Goal: Contribute content: Add original content to the website for others to see

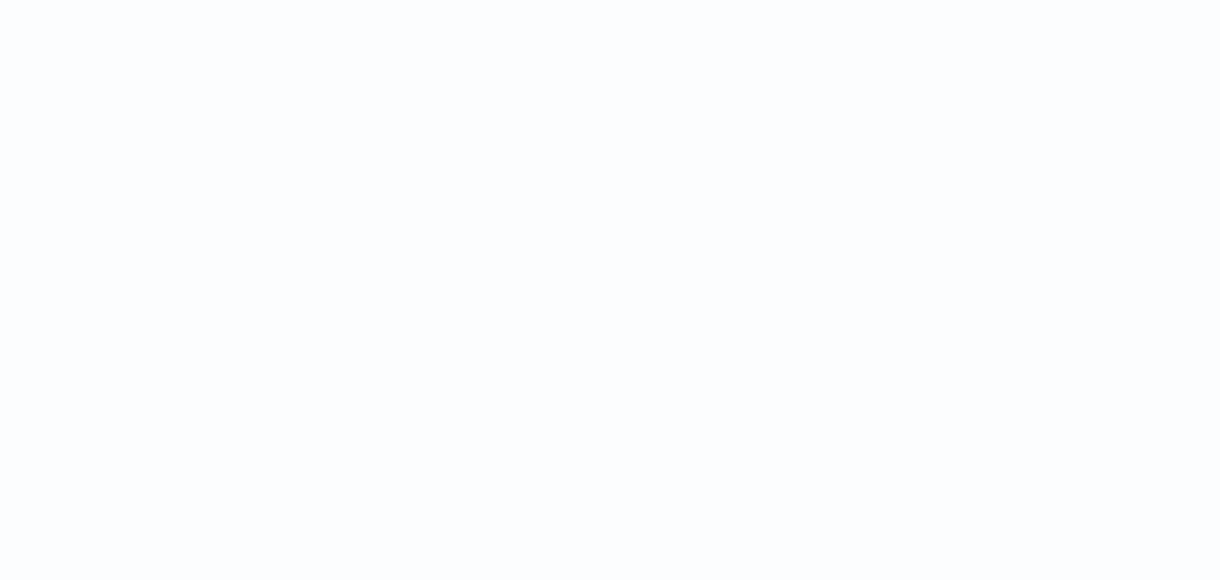
click at [808, 0] on html at bounding box center [610, 0] width 1220 height 0
click at [350, 0] on html at bounding box center [610, 0] width 1220 height 0
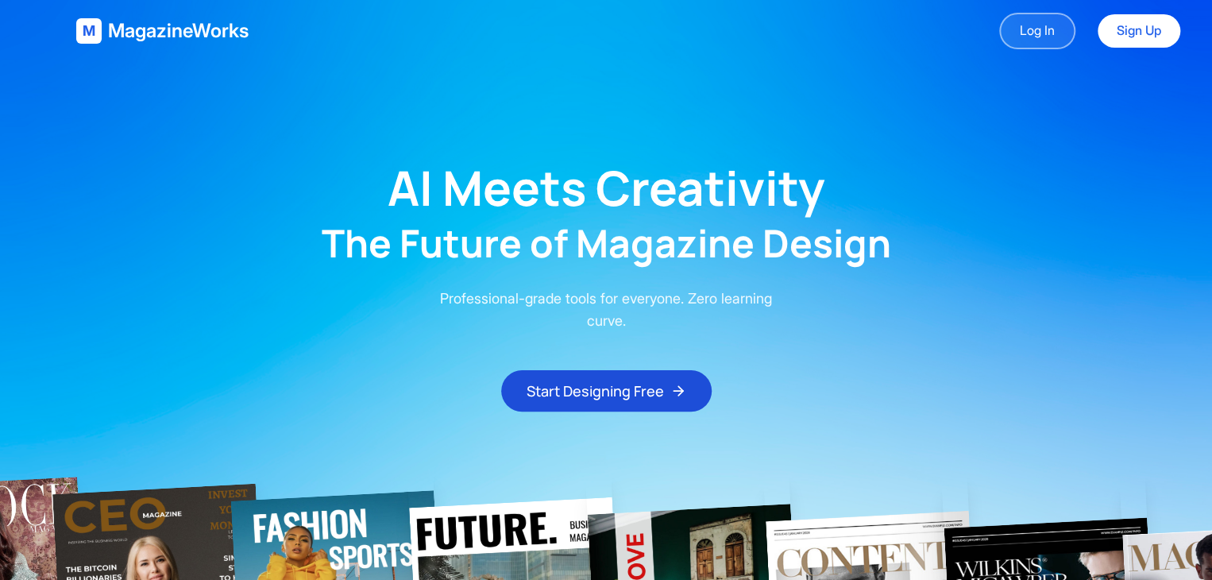
click at [840, 37] on link "Log In" at bounding box center [1037, 31] width 76 height 37
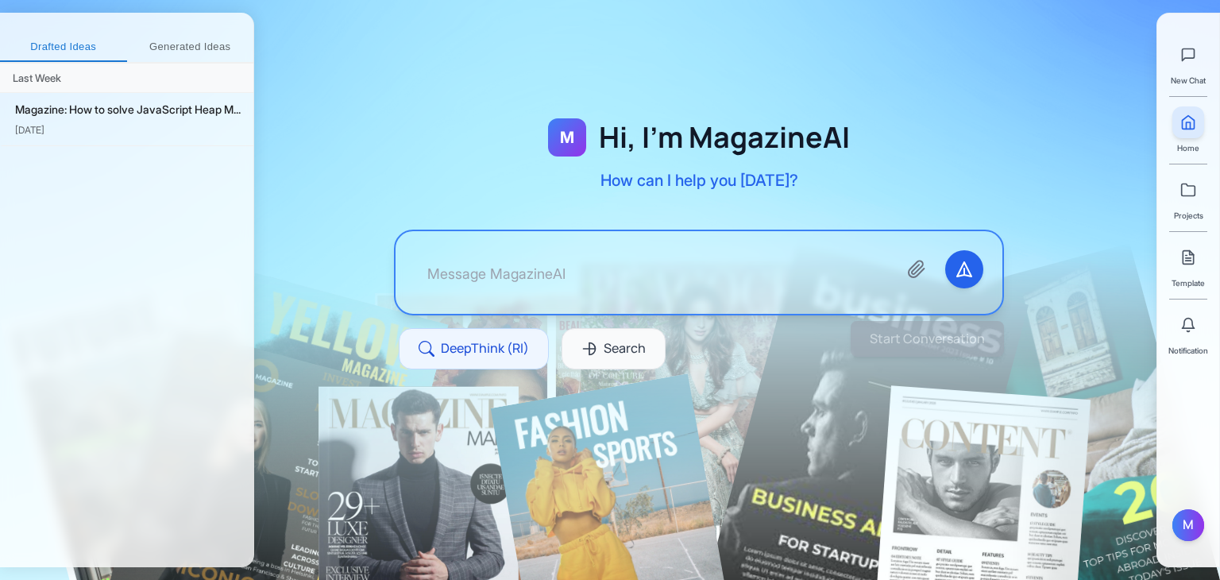
click at [569, 296] on div at bounding box center [698, 272] width 607 height 83
click at [571, 276] on textarea at bounding box center [649, 272] width 470 height 44
click at [1182, 533] on div "M" at bounding box center [1188, 525] width 32 height 32
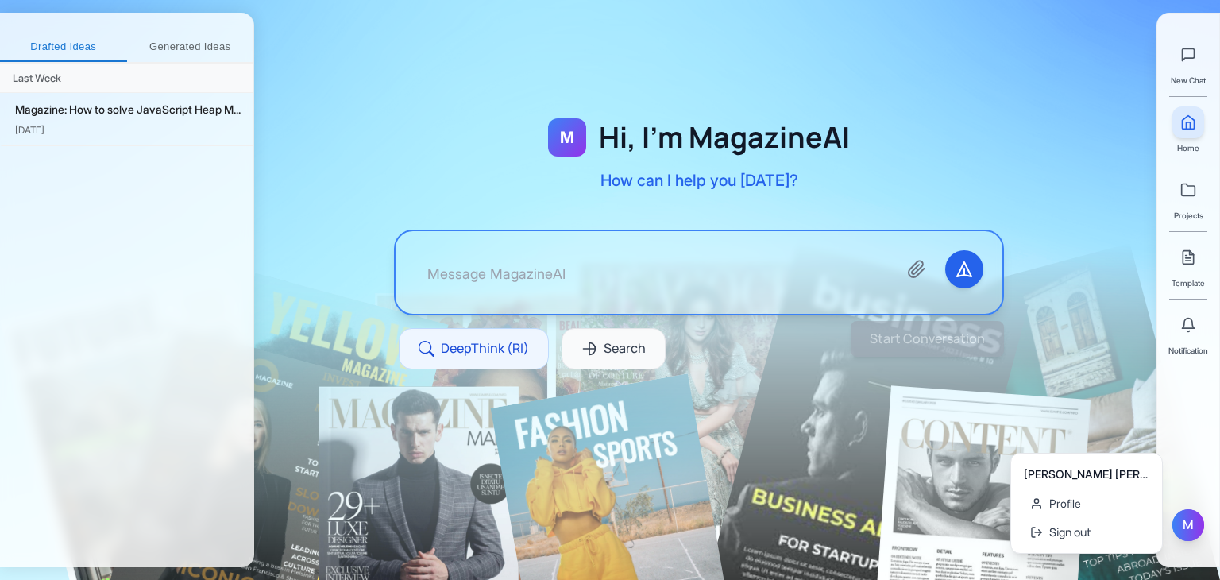
click at [1182, 533] on div "M" at bounding box center [1188, 525] width 32 height 32
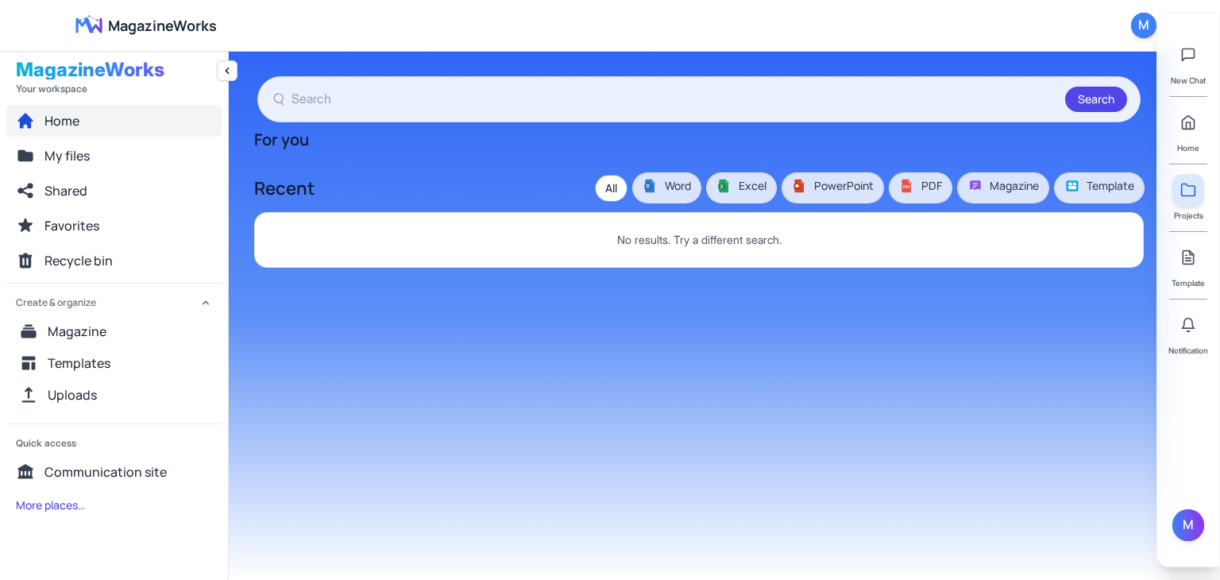
click at [124, 129] on button "Home" at bounding box center [113, 121] width 215 height 32
click at [120, 148] on button "My files" at bounding box center [113, 156] width 215 height 32
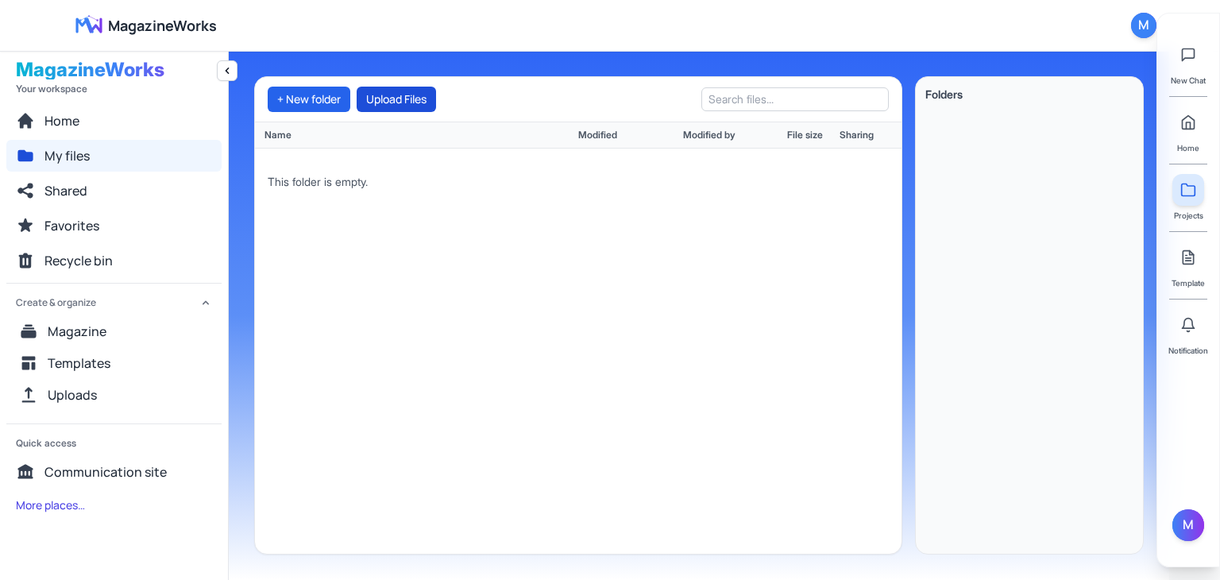
click at [401, 103] on button "Upload Files" at bounding box center [396, 99] width 79 height 25
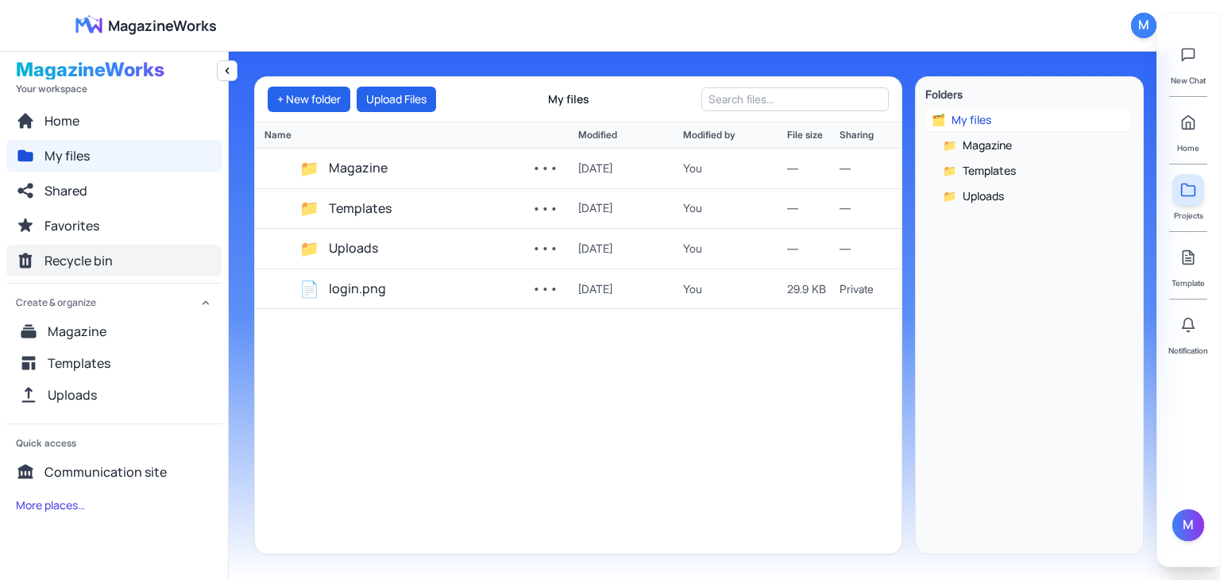
click at [67, 264] on span "Recycle bin" at bounding box center [78, 260] width 68 height 19
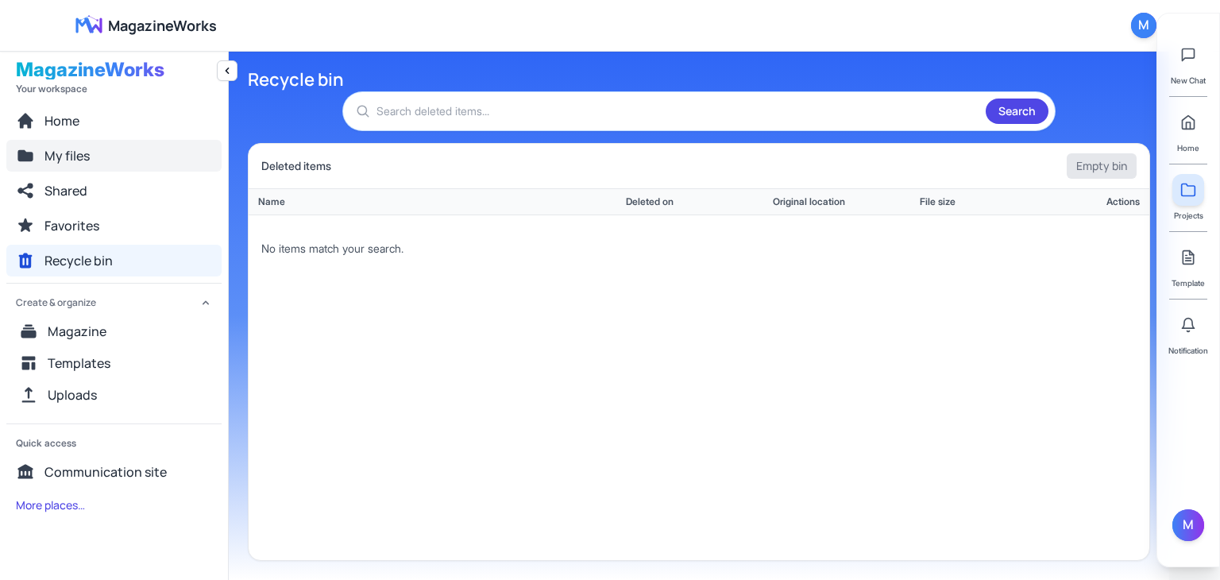
click at [101, 153] on button "My files" at bounding box center [113, 156] width 215 height 32
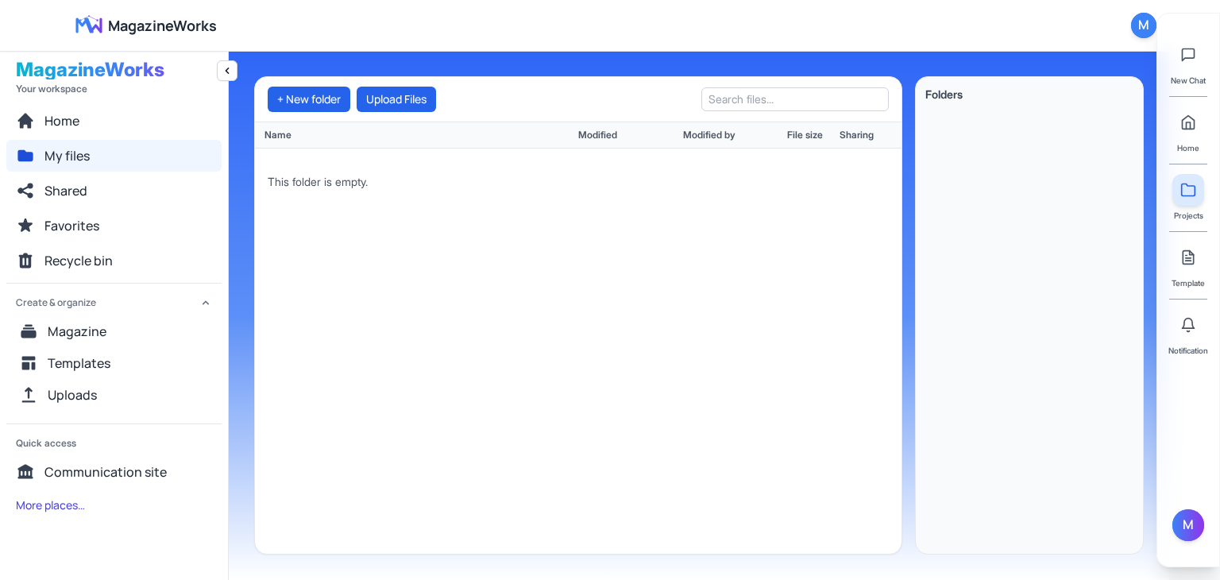
click at [100, 173] on nav "Home My files Shared Favorites Recycle bin" at bounding box center [113, 191] width 215 height 172
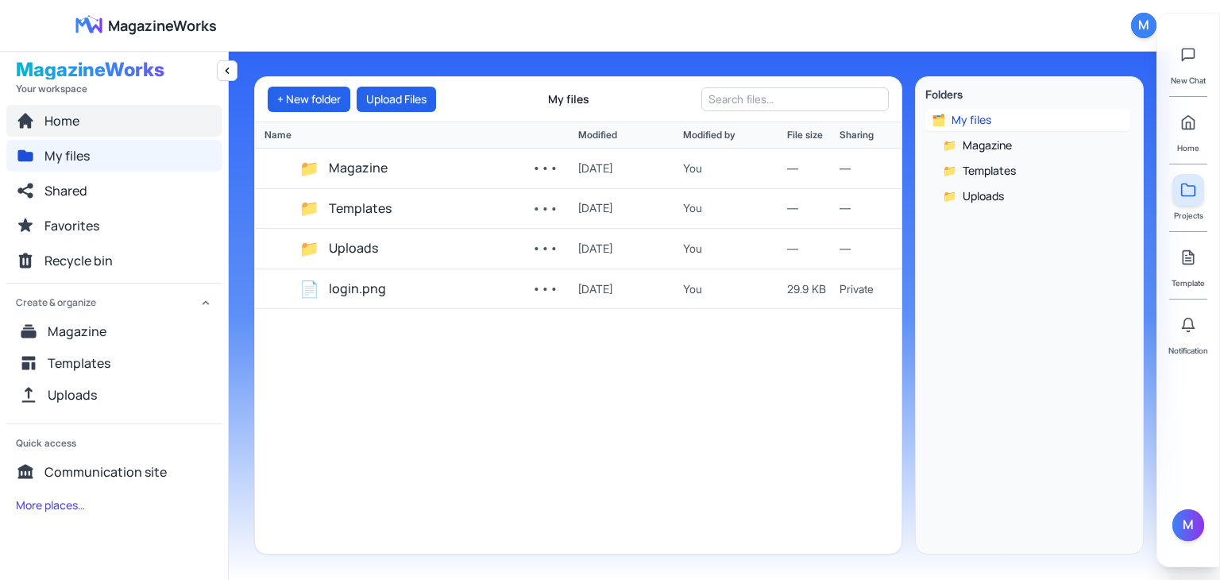
click at [118, 120] on button "Home" at bounding box center [113, 121] width 215 height 32
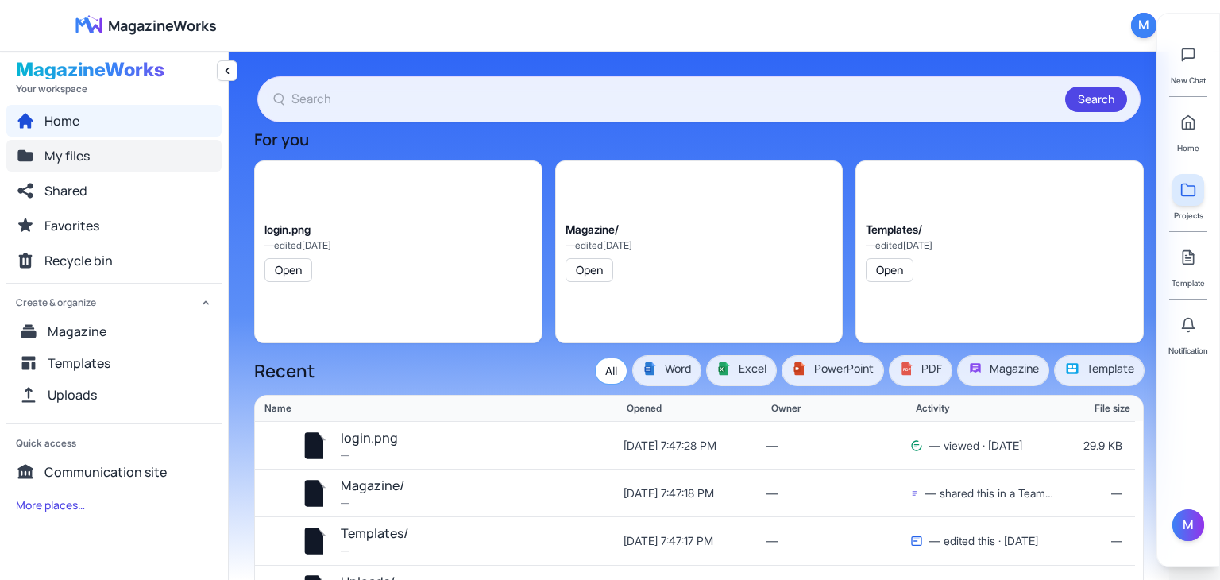
click at [112, 164] on button "My files" at bounding box center [113, 156] width 215 height 32
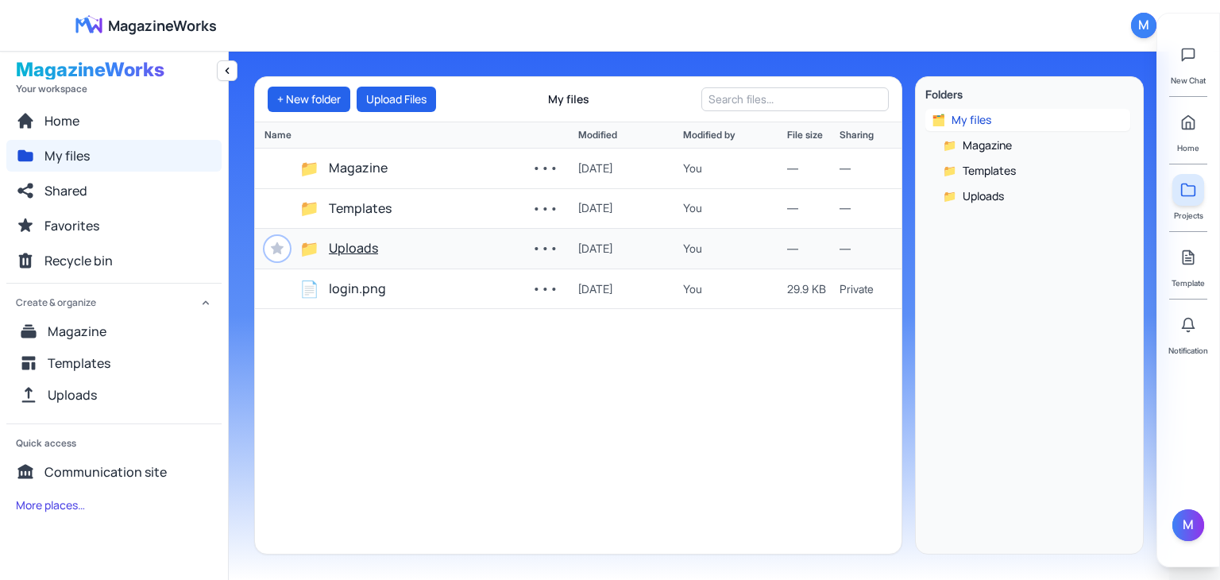
click at [345, 245] on button "Uploads" at bounding box center [353, 248] width 49 height 21
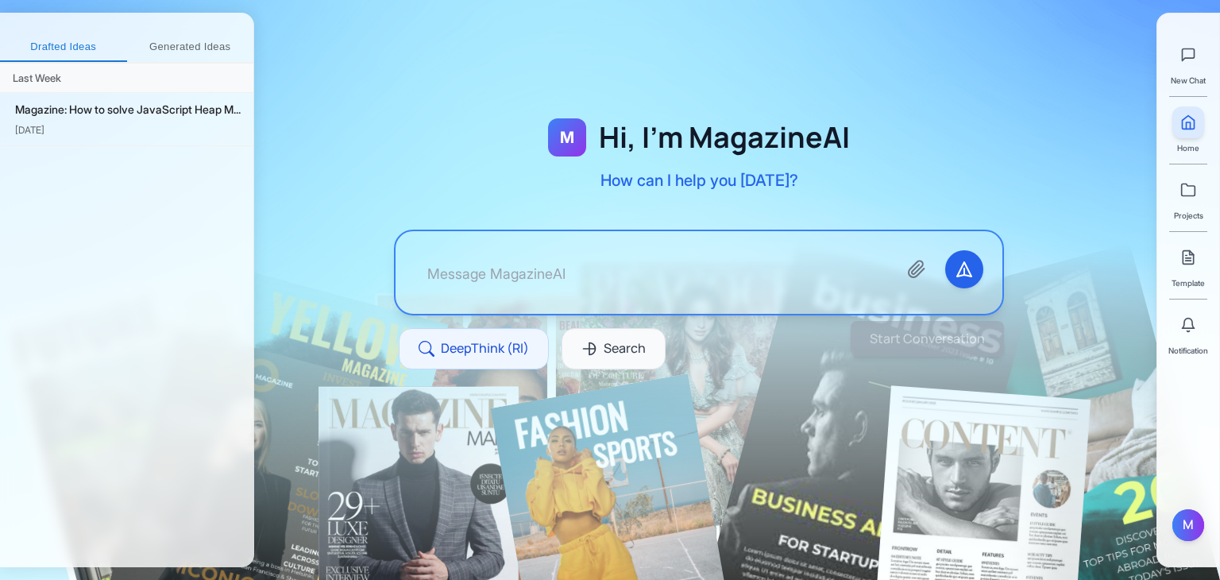
click at [314, 240] on div at bounding box center [698, 224] width 889 height 346
click at [384, 261] on div "M Hi, I'm MagazineAI How can I help you today? DeepThink (RI) Search" at bounding box center [698, 263] width 711 height 348
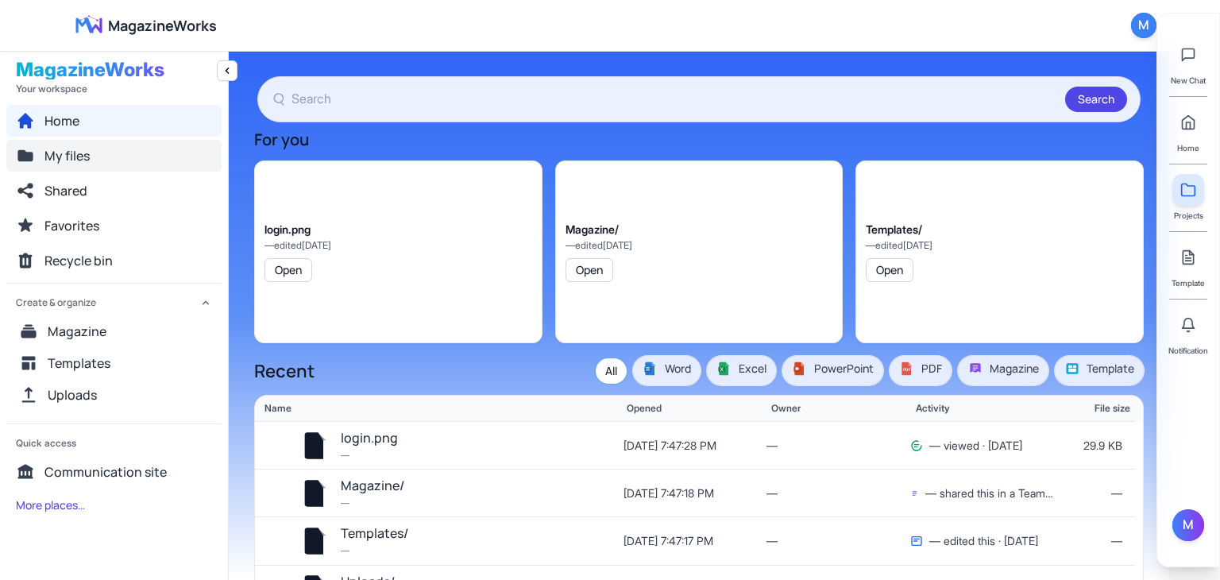
click at [121, 152] on button "My files" at bounding box center [113, 156] width 215 height 32
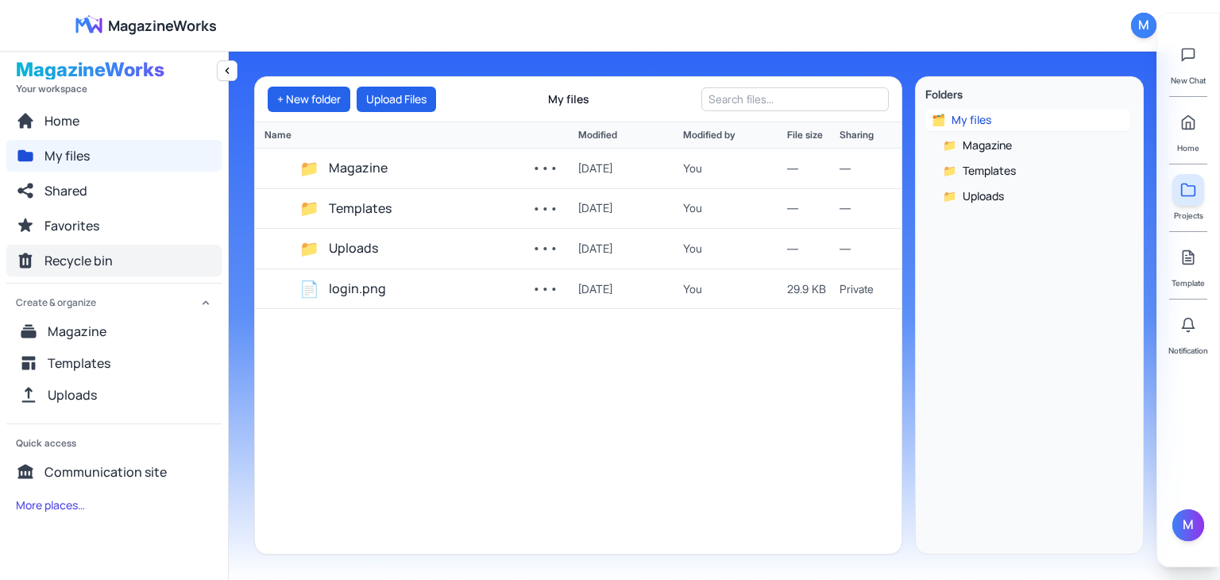
click at [146, 258] on button "Recycle bin" at bounding box center [113, 261] width 215 height 32
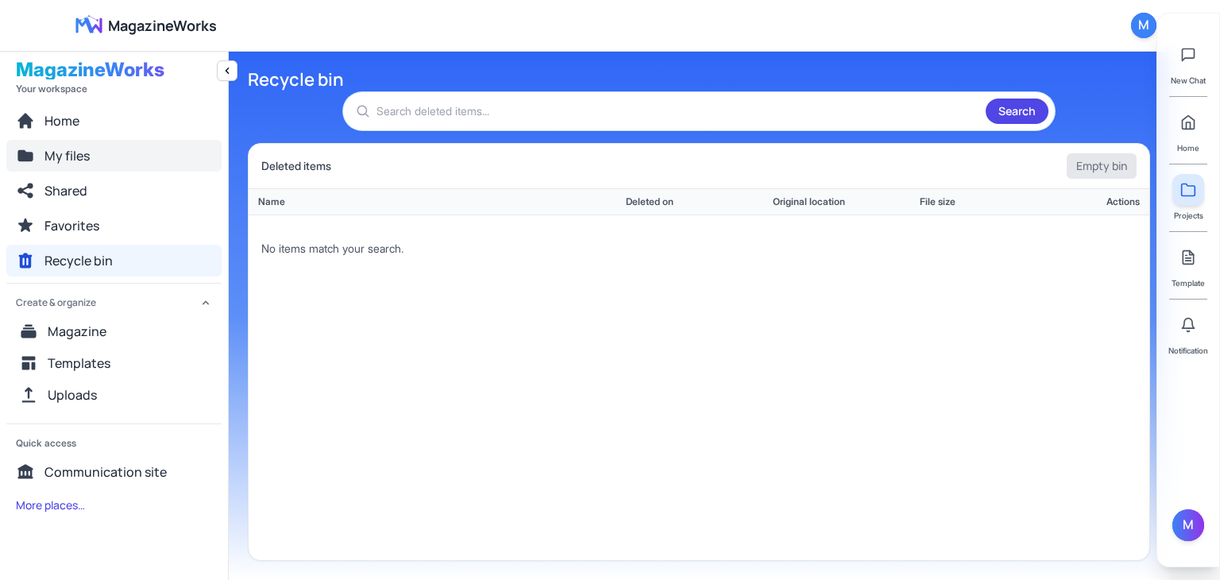
click at [121, 162] on button "My files" at bounding box center [113, 156] width 215 height 32
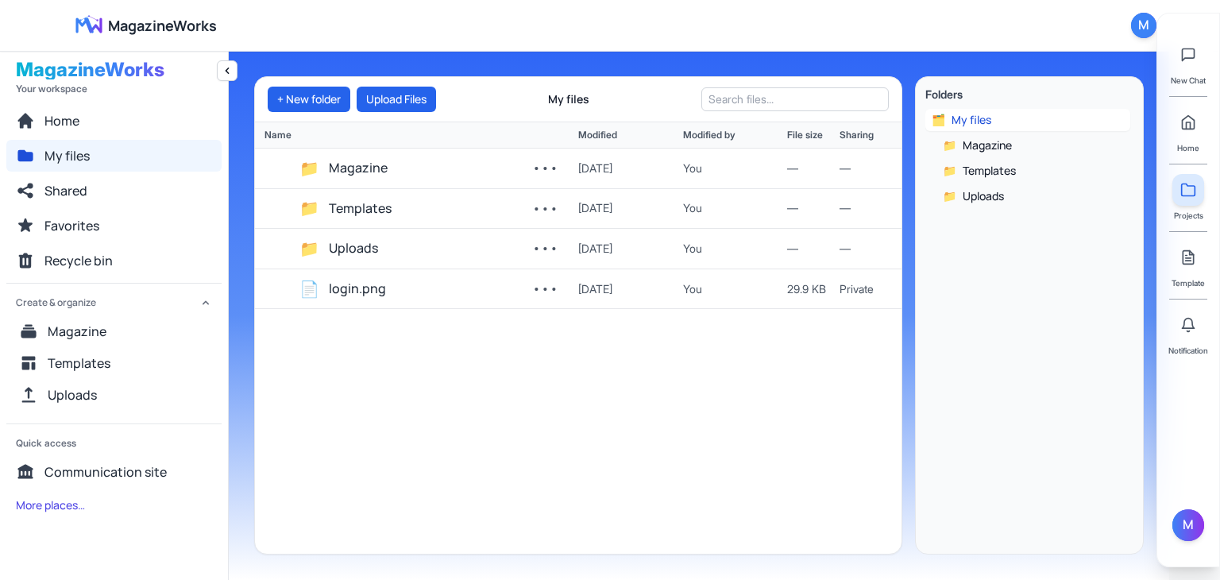
drag, startPoint x: 368, startPoint y: 291, endPoint x: 349, endPoint y: 313, distance: 28.7
click at [349, 313] on div "📁 Magazine ••• [DATE] You — — 📁 Templates ••• [DATE] You — — 📁 Uploads ••• [DAT…" at bounding box center [578, 350] width 646 height 405
click at [538, 283] on button "•••" at bounding box center [545, 289] width 39 height 27
click at [574, 452] on button "Move to Recycle bin" at bounding box center [595, 459] width 138 height 29
click at [137, 254] on button "Recycle bin" at bounding box center [113, 261] width 215 height 32
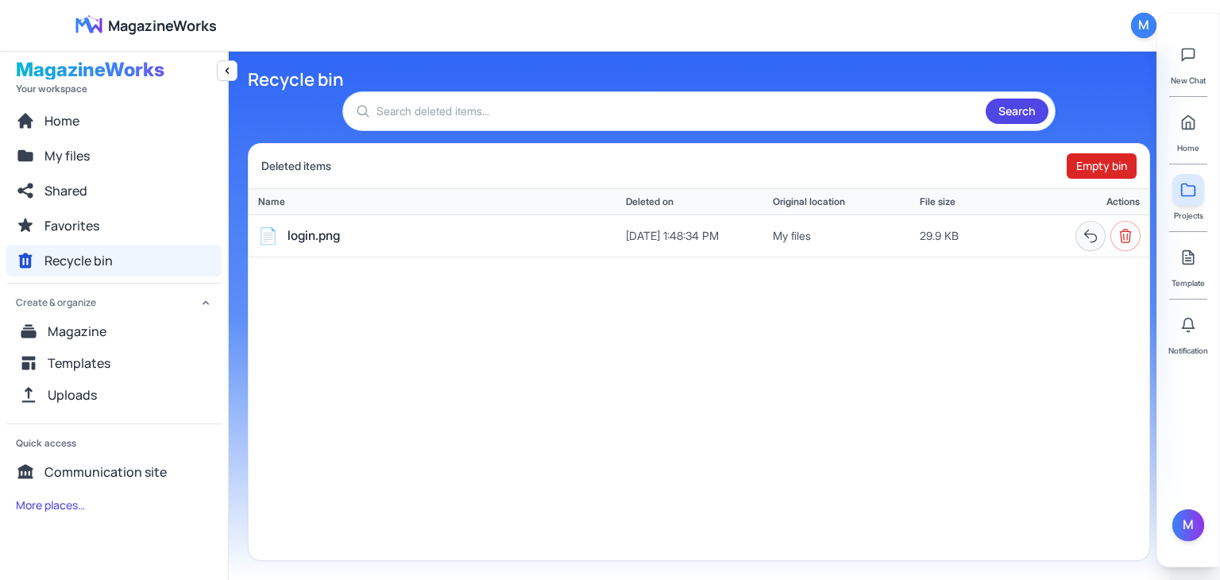
click at [1086, 229] on icon "Restore" at bounding box center [1090, 236] width 16 height 16
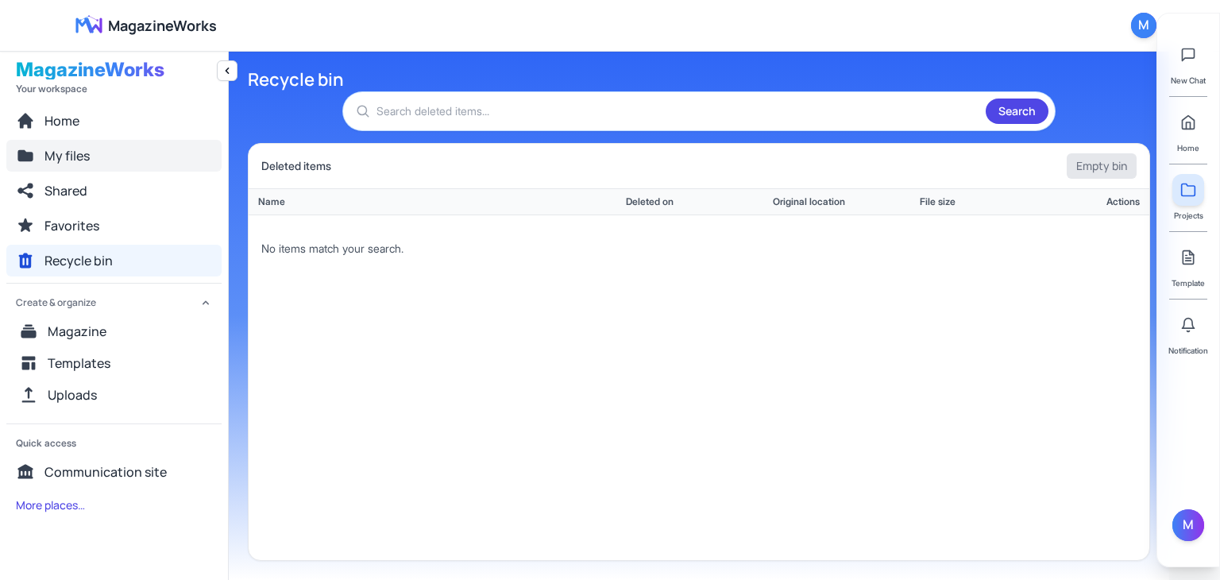
click at [64, 153] on span "My files" at bounding box center [66, 155] width 45 height 19
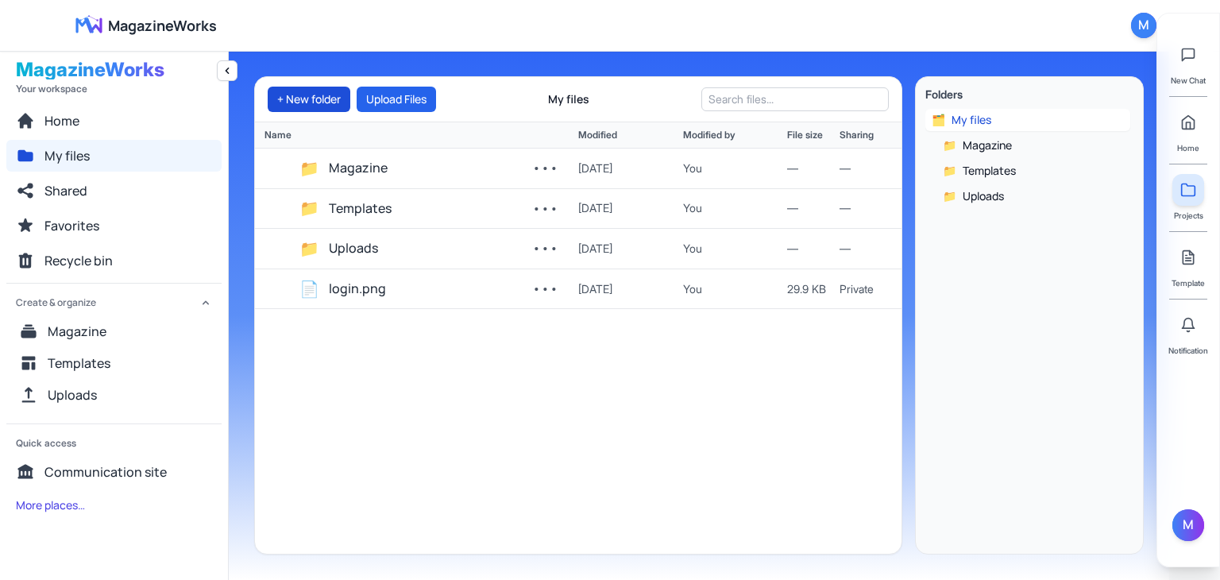
click at [295, 93] on button "+ New folder" at bounding box center [309, 99] width 83 height 25
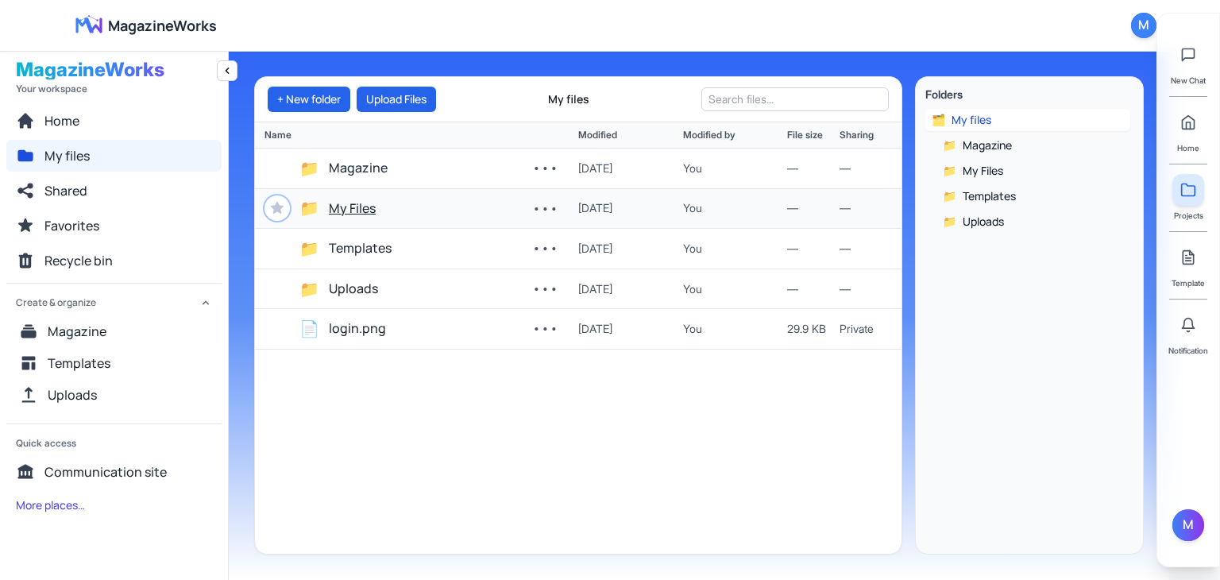
click at [376, 206] on button "My Files" at bounding box center [352, 209] width 47 height 21
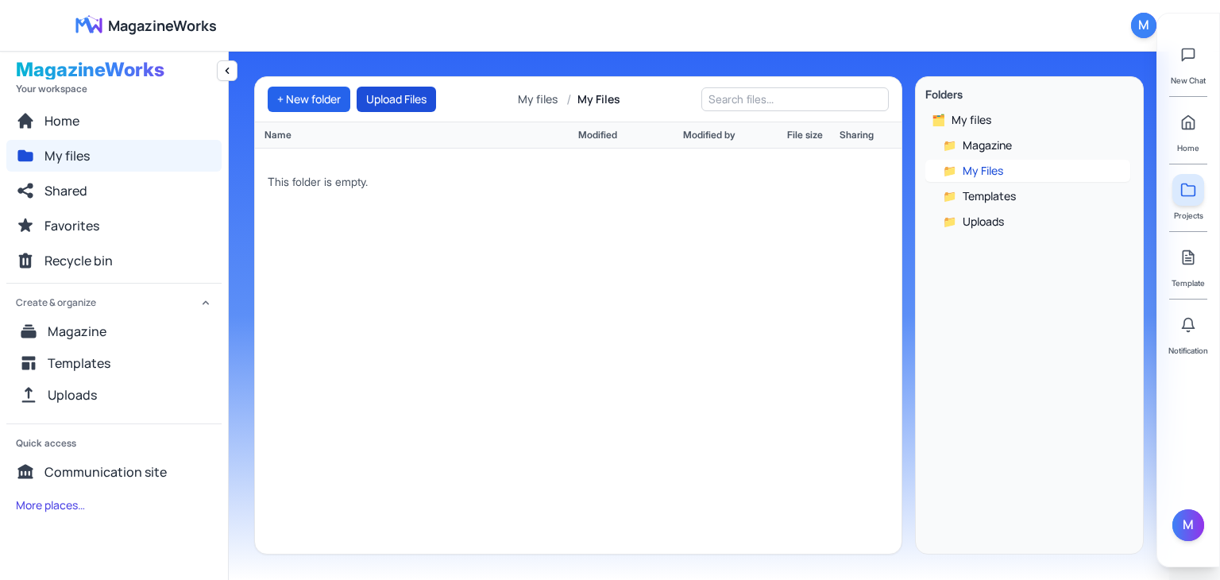
click at [379, 111] on button "Upload Files" at bounding box center [396, 99] width 79 height 25
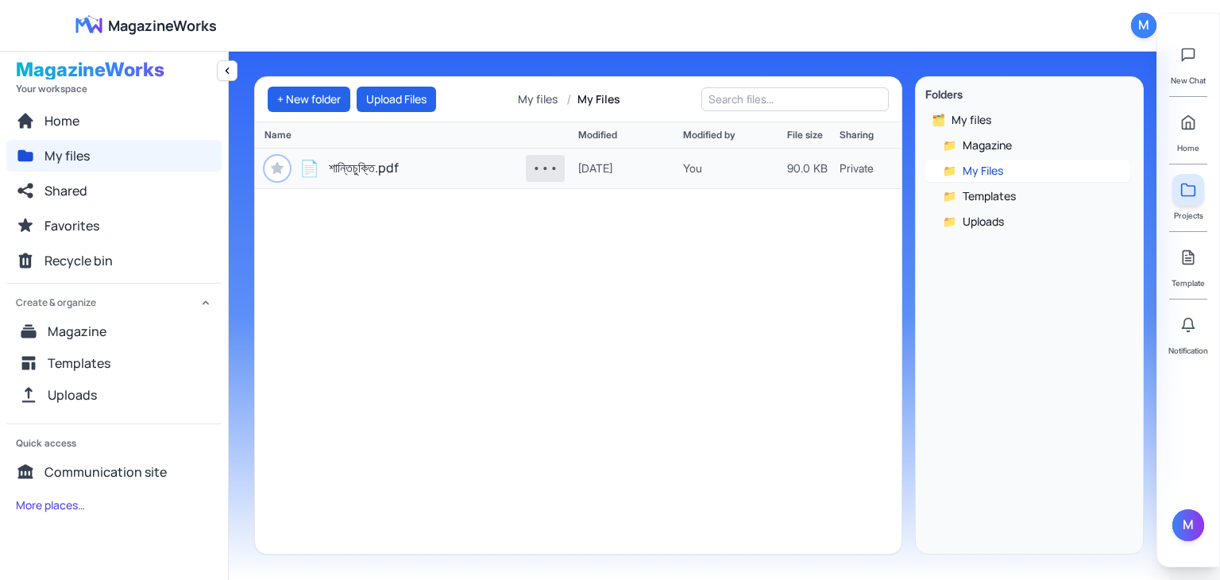
click at [553, 168] on button "•••" at bounding box center [545, 168] width 39 height 27
click at [636, 329] on button "Move to Recycle bin" at bounding box center [595, 340] width 138 height 29
click at [526, 176] on button "•••" at bounding box center [545, 168] width 39 height 27
click at [458, 217] on div "📄 শান্তিচুক্তি.pdf ••• 9/29/2025 You 90.0 KB Private" at bounding box center [578, 350] width 646 height 405
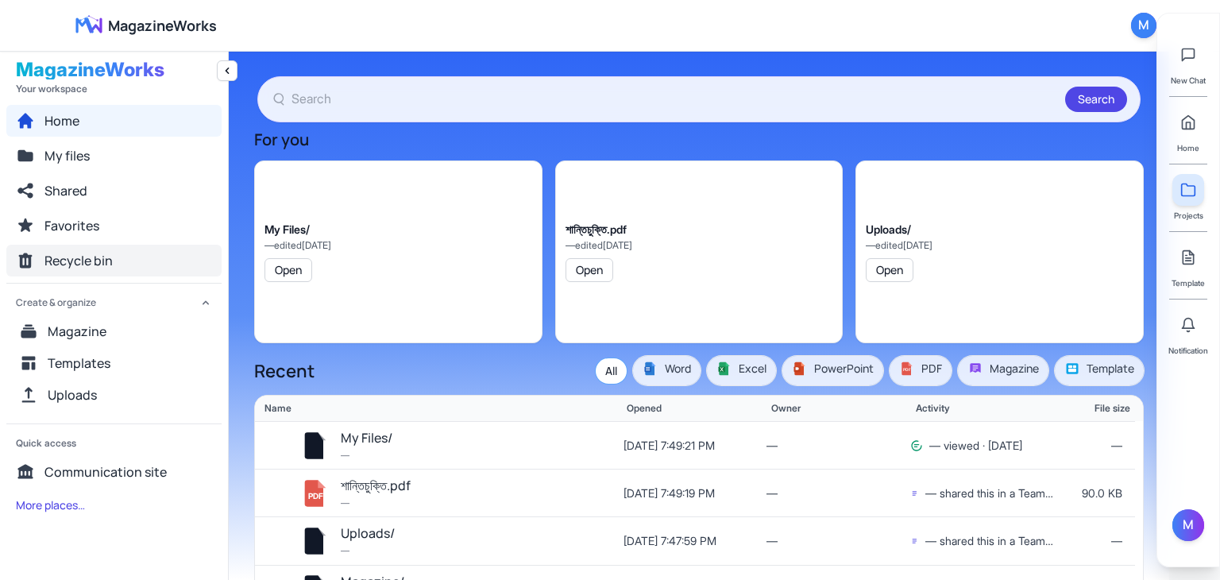
click at [92, 272] on button "Recycle bin" at bounding box center [113, 261] width 215 height 32
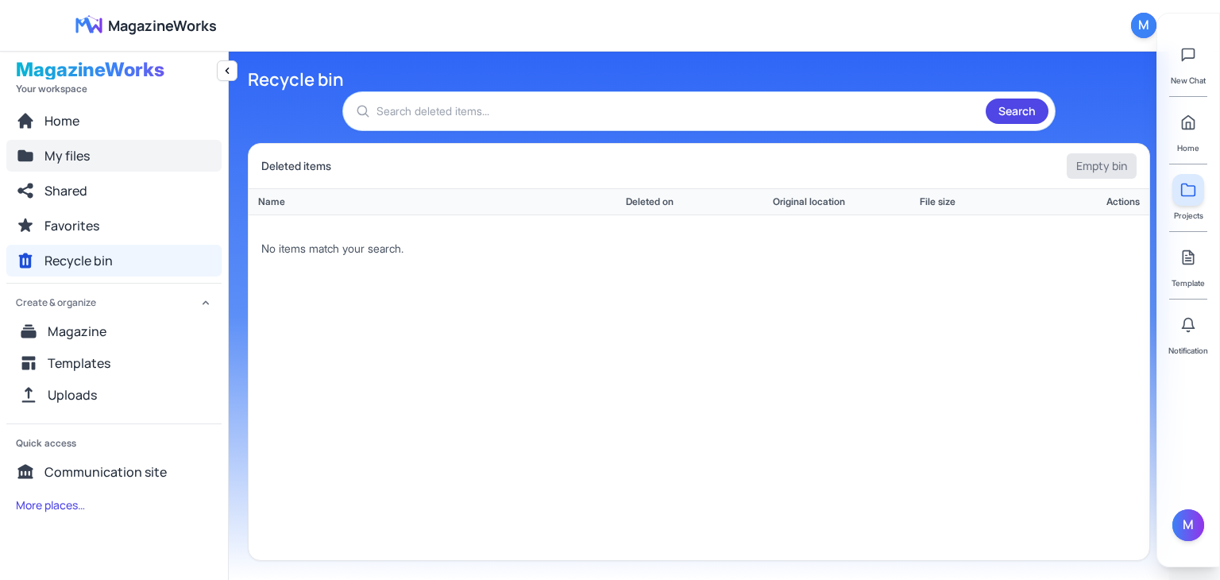
click at [106, 159] on button "My files" at bounding box center [113, 156] width 215 height 32
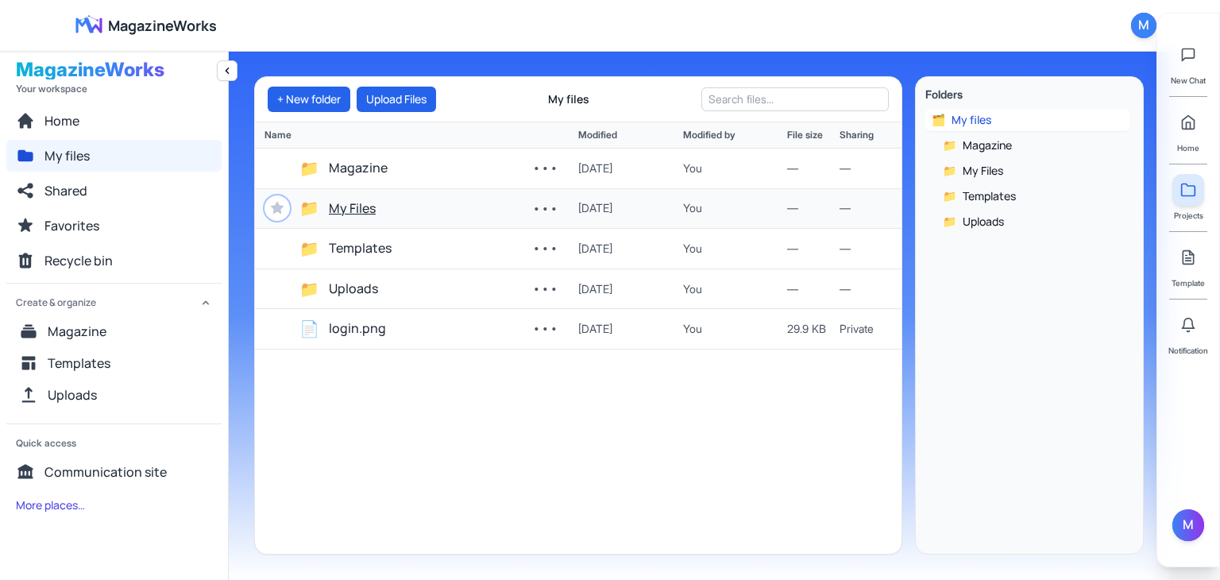
click at [354, 207] on button "My Files" at bounding box center [352, 209] width 47 height 21
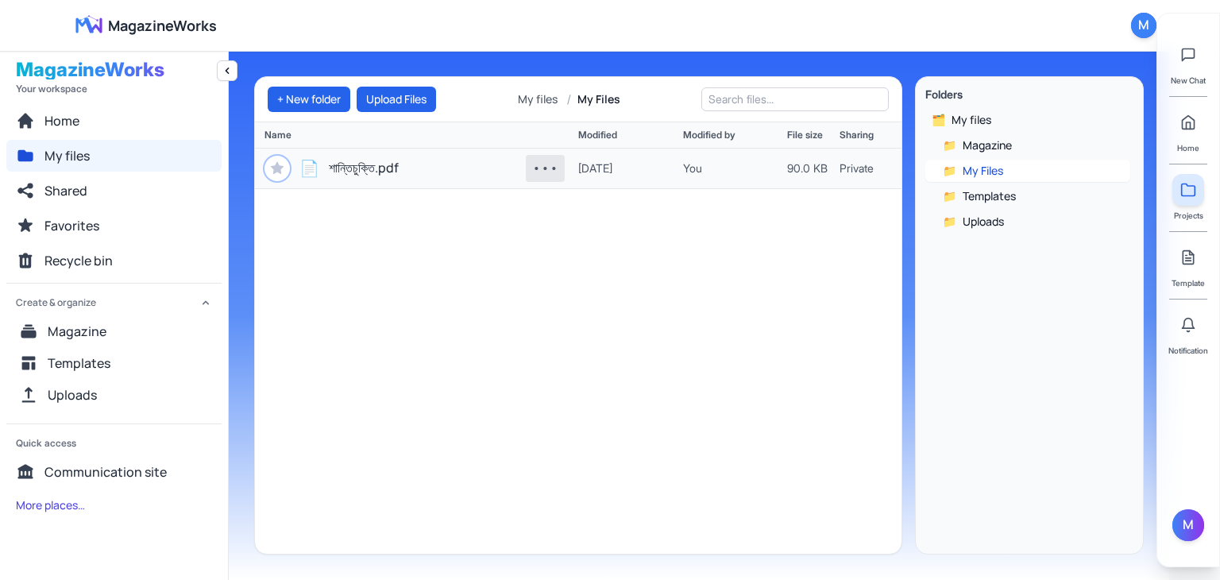
click at [547, 166] on button "•••" at bounding box center [545, 168] width 39 height 27
click at [561, 168] on button "•••" at bounding box center [545, 168] width 39 height 27
click at [569, 329] on button "Move to Recycle bin" at bounding box center [595, 340] width 138 height 29
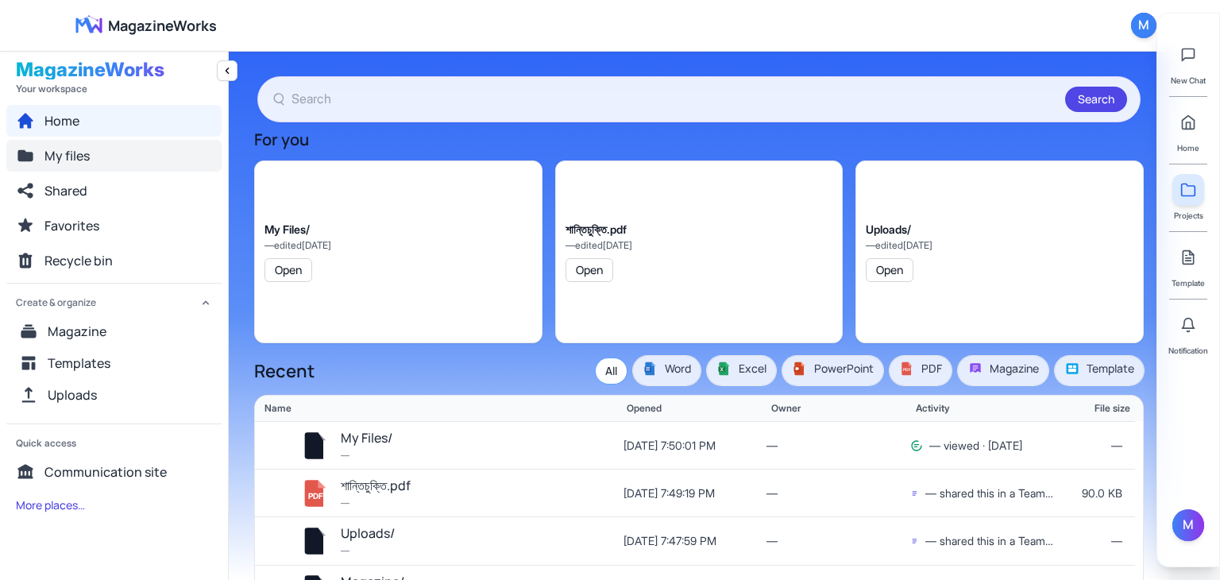
click at [91, 145] on button "My files" at bounding box center [113, 156] width 215 height 32
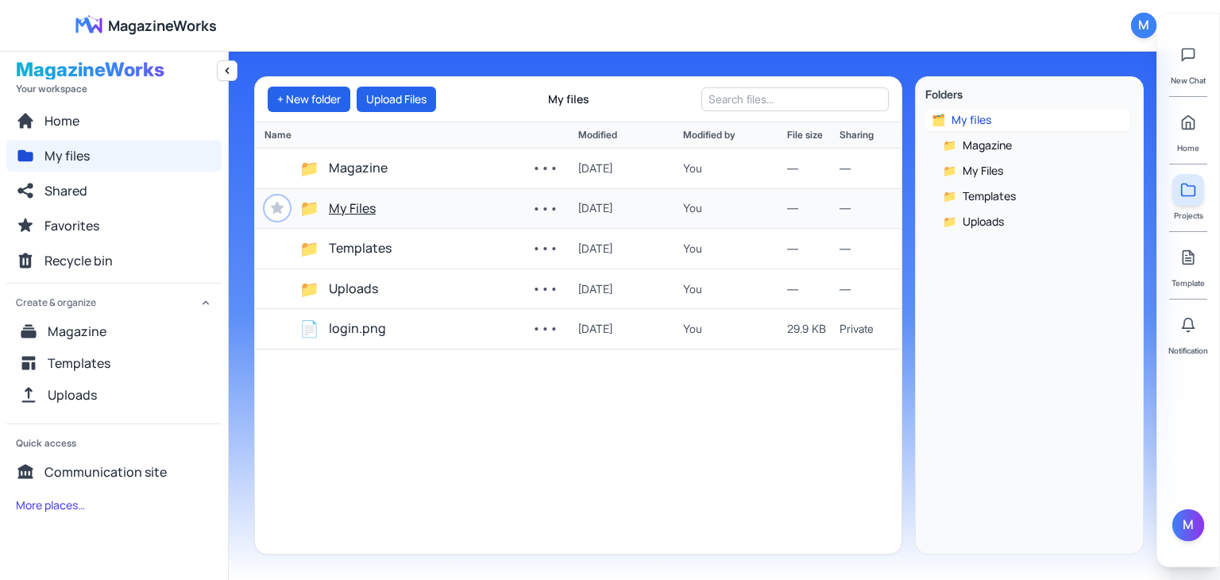
click at [353, 215] on button "My Files" at bounding box center [352, 209] width 47 height 21
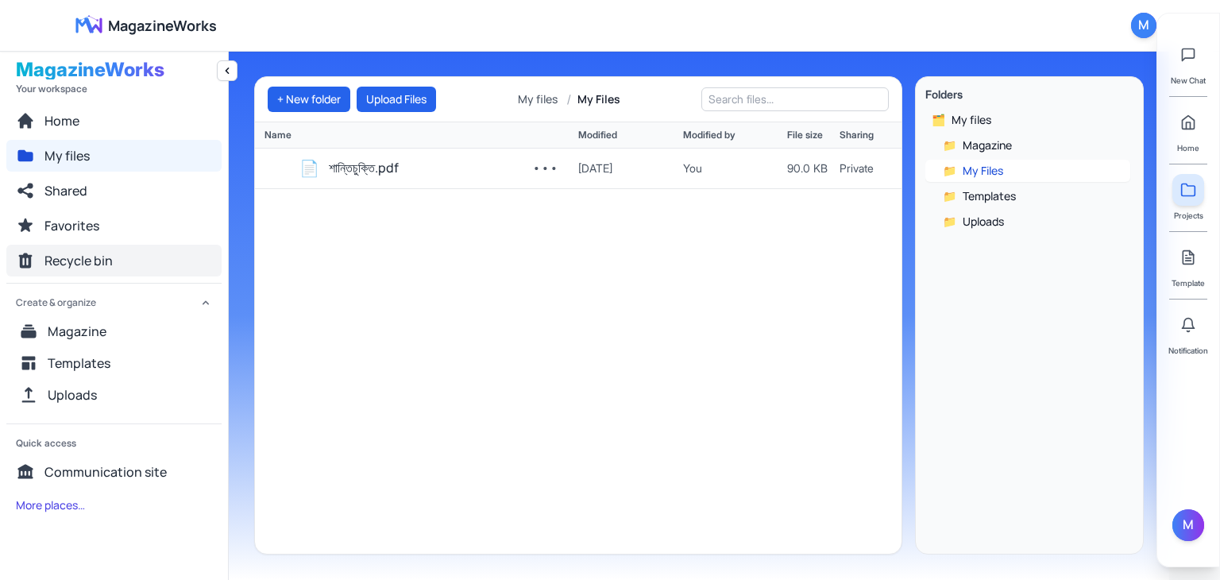
click at [95, 272] on button "Recycle bin" at bounding box center [113, 261] width 215 height 32
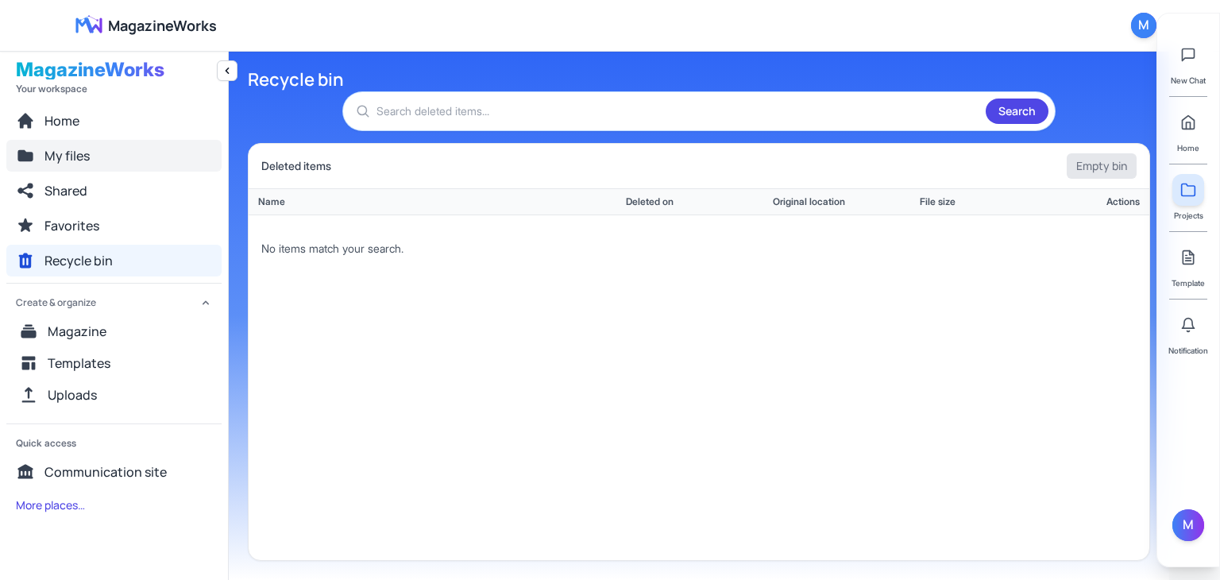
click at [164, 168] on button "My files" at bounding box center [113, 156] width 215 height 32
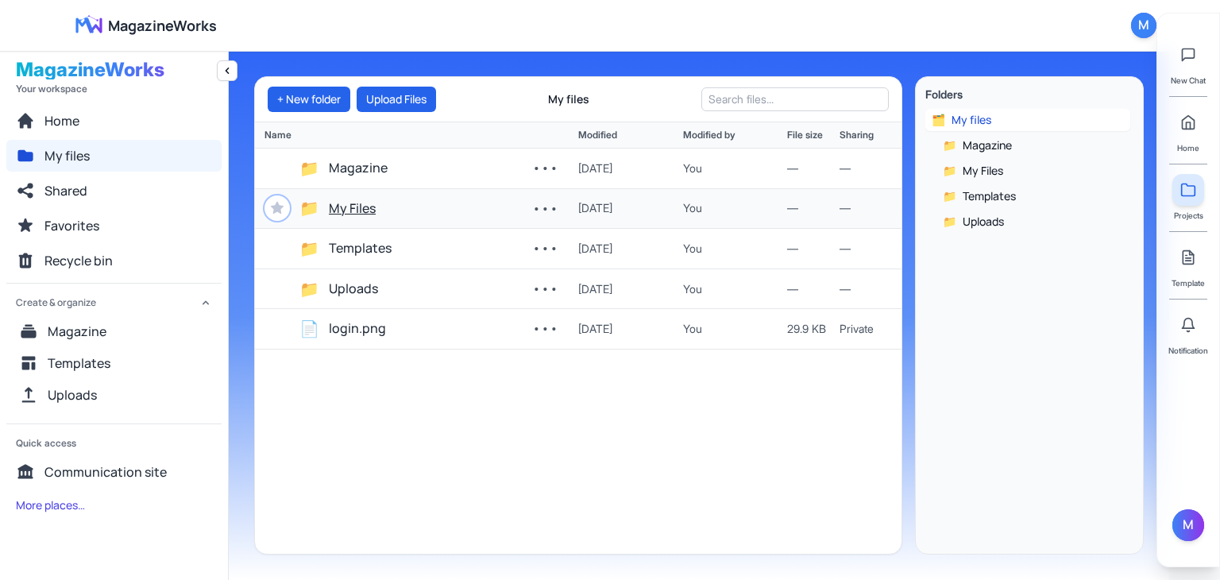
click at [356, 202] on button "My Files" at bounding box center [352, 209] width 47 height 21
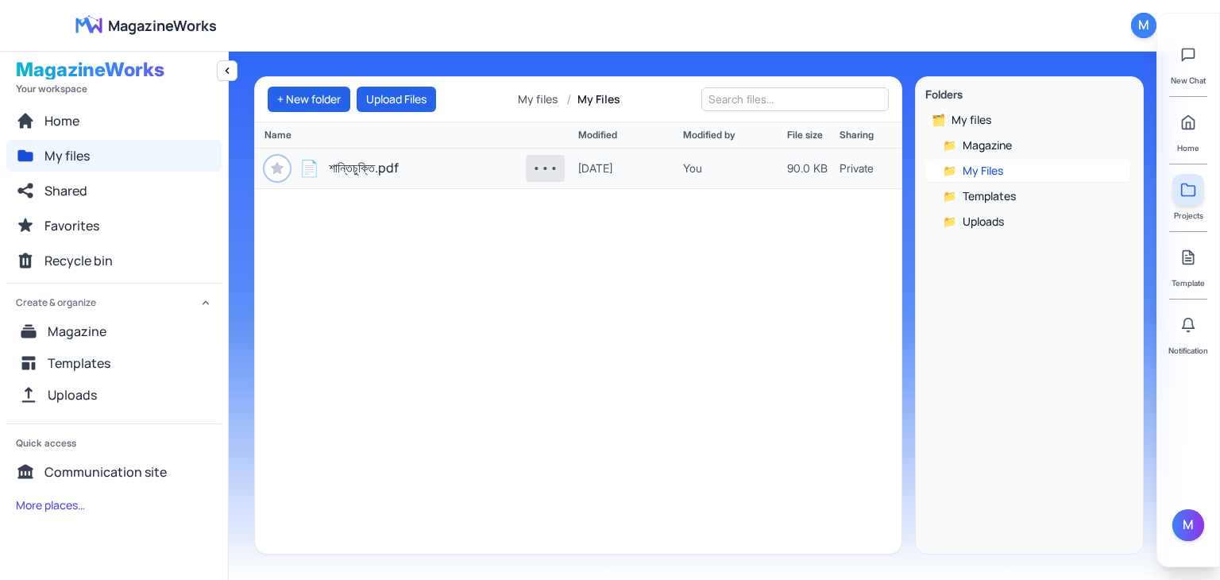
click at [540, 161] on button "•••" at bounding box center [545, 168] width 39 height 27
click at [547, 177] on button "•••" at bounding box center [545, 168] width 39 height 27
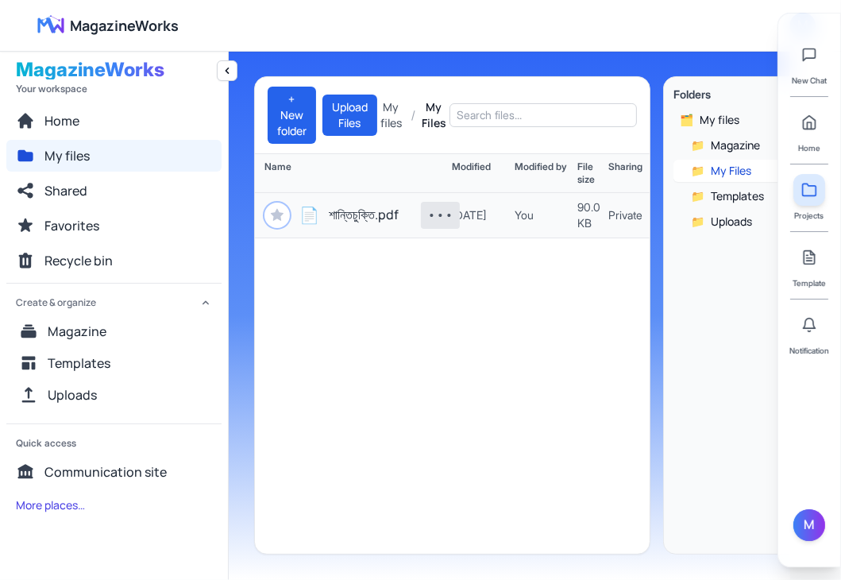
click at [440, 225] on button "•••" at bounding box center [440, 215] width 39 height 27
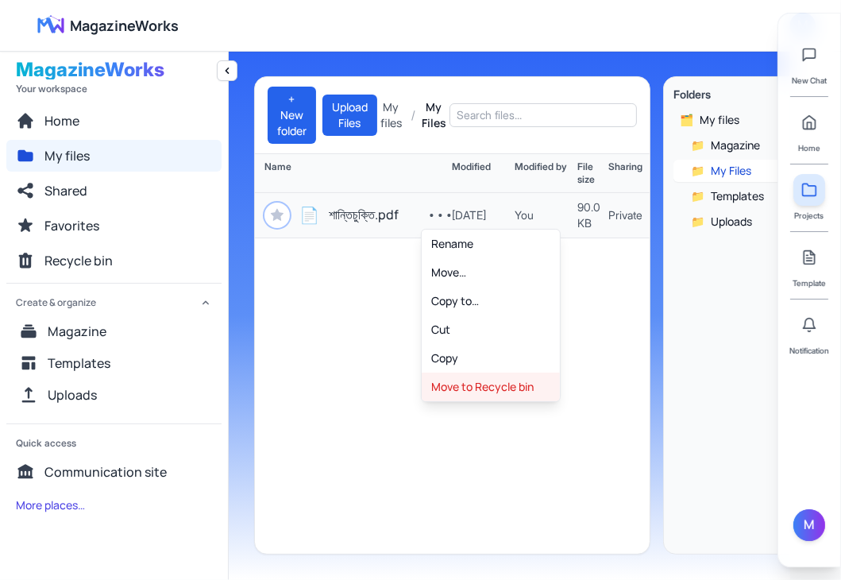
click at [495, 382] on button "Move to Recycle bin" at bounding box center [491, 386] width 138 height 29
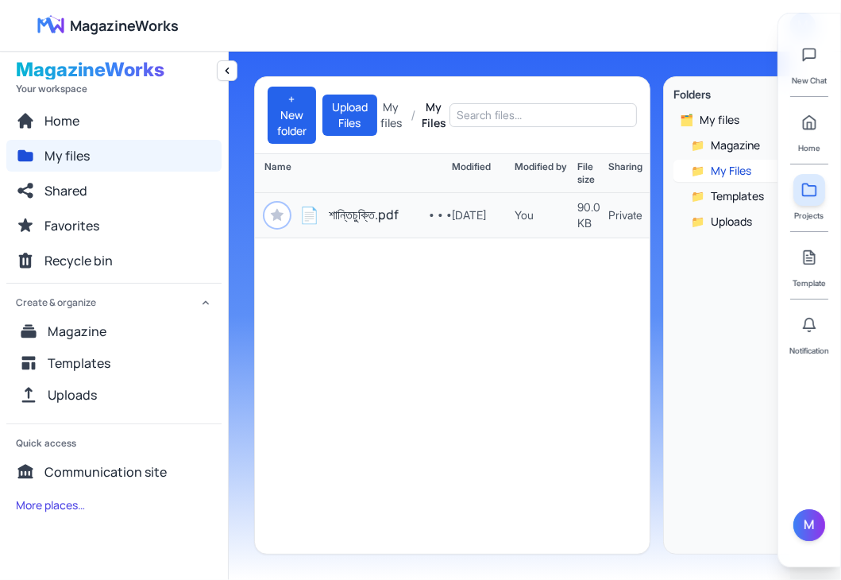
click at [450, 278] on div "📄 শান্তিচুক্তি.pdf ••• 9/29/2025 You 90.0 KB Private" at bounding box center [452, 373] width 395 height 360
click at [364, 135] on button "Upload Files" at bounding box center [349, 114] width 55 height 41
click at [422, 214] on button "•••" at bounding box center [440, 215] width 39 height 27
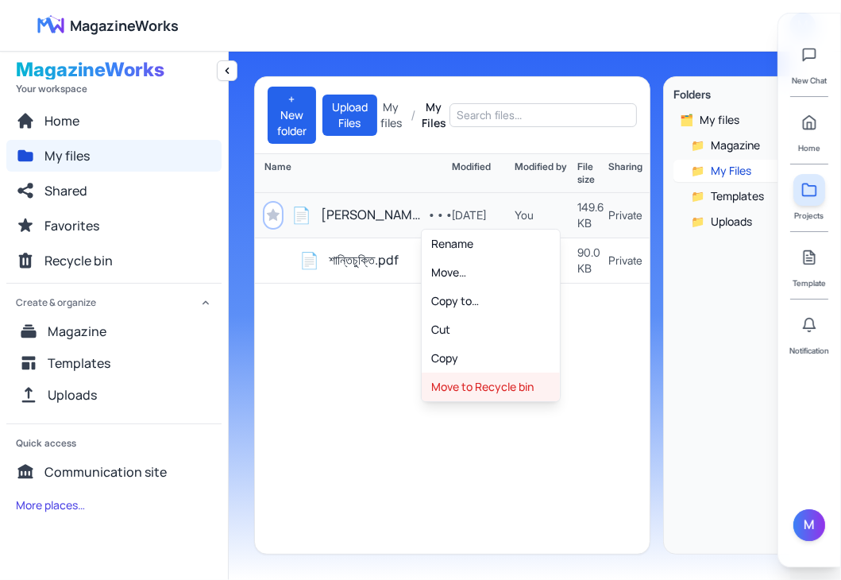
click at [522, 372] on button "Move to Recycle bin" at bounding box center [491, 386] width 138 height 29
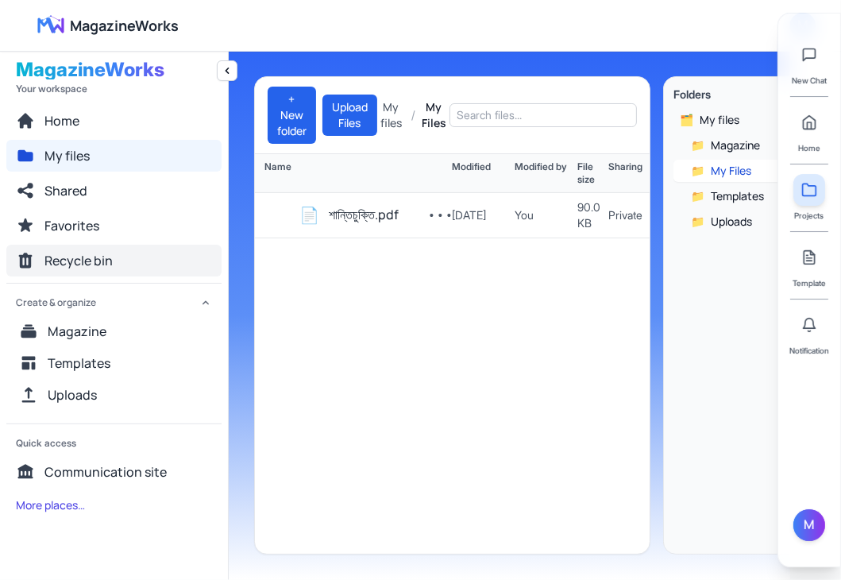
click at [86, 249] on button "Recycle bin" at bounding box center [113, 261] width 215 height 32
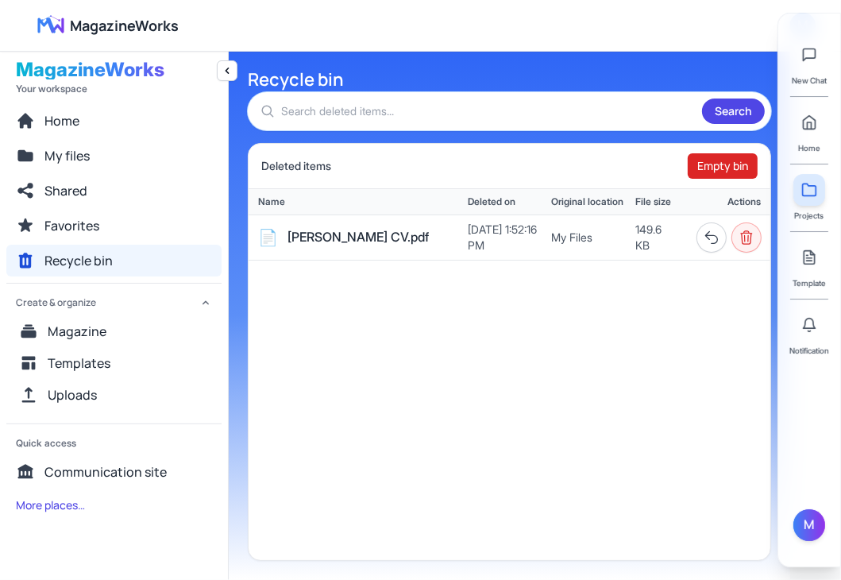
click at [738, 239] on button "Delete permanently" at bounding box center [746, 237] width 29 height 29
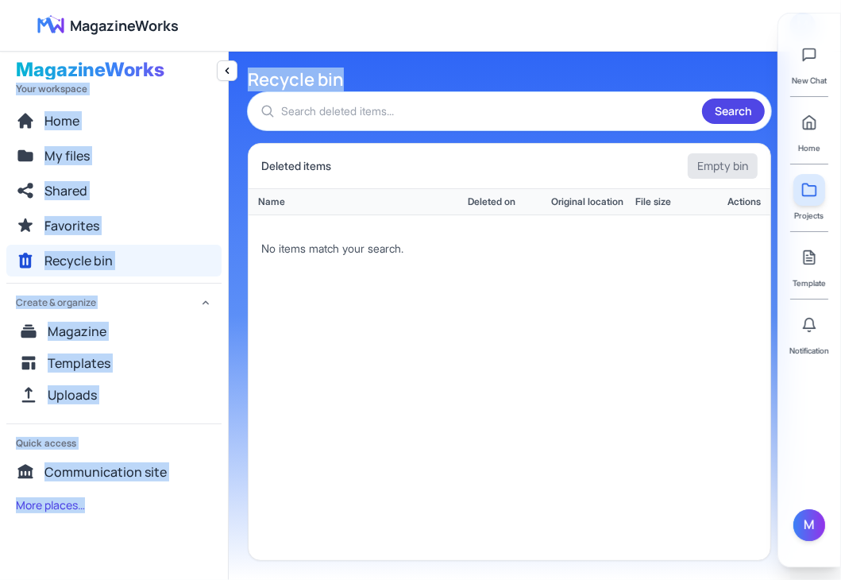
drag, startPoint x: 608, startPoint y: 10, endPoint x: 581, endPoint y: -40, distance: 57.5
click at [581, 0] on html "MagazineWorks Open user menu M MagazineWorks Your workspace Home My files Share…" at bounding box center [420, 290] width 841 height 580
click at [532, 48] on div "MagazineWorks Open user menu M" at bounding box center [420, 25] width 790 height 51
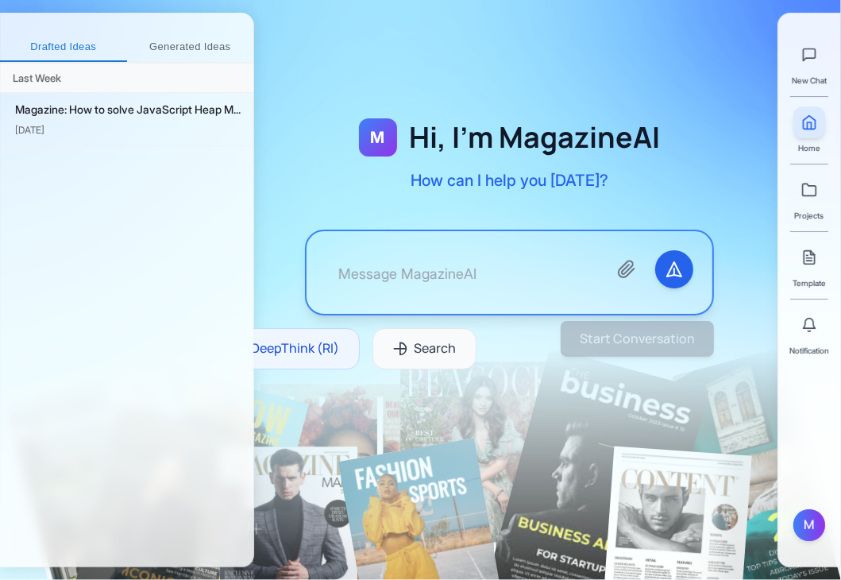
click at [409, 279] on textarea at bounding box center [460, 272] width 269 height 44
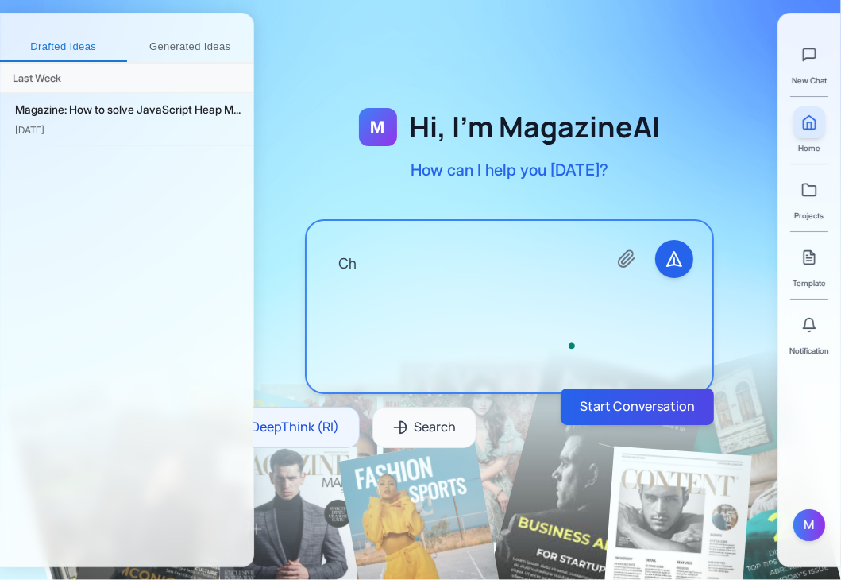
type textarea "C"
type textarea "Check"
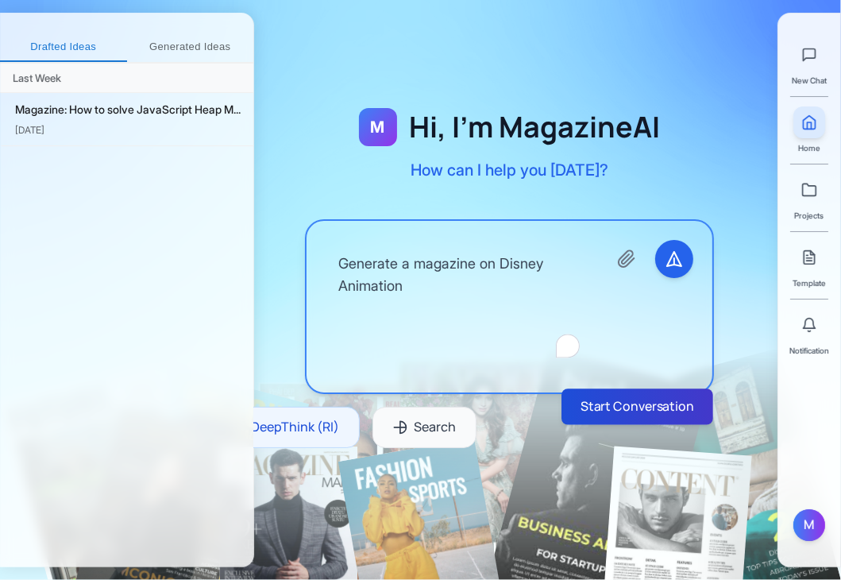
click at [657, 409] on button "Start Conversation" at bounding box center [637, 406] width 152 height 36
type textarea "Generate a magazine on Disney Animation"
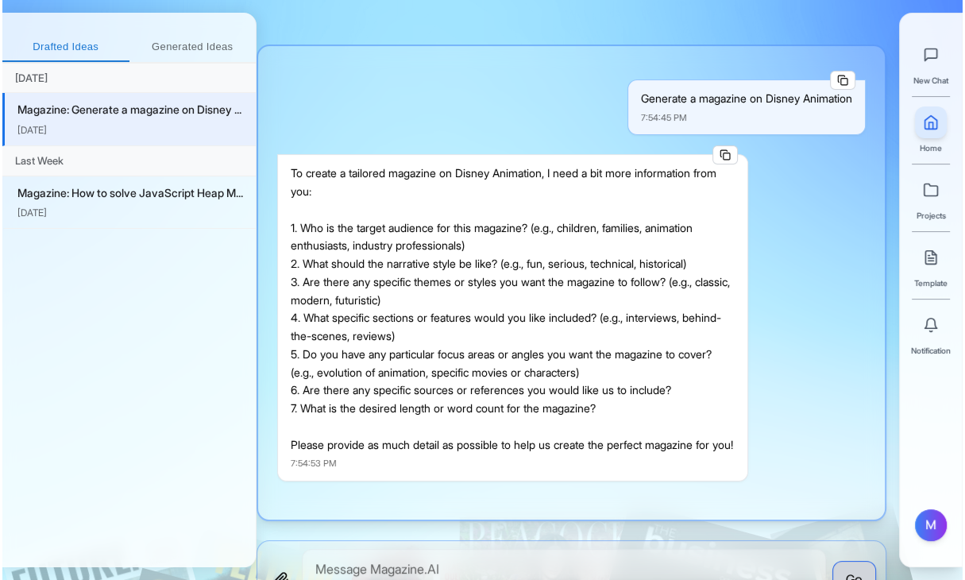
scroll to position [21, 0]
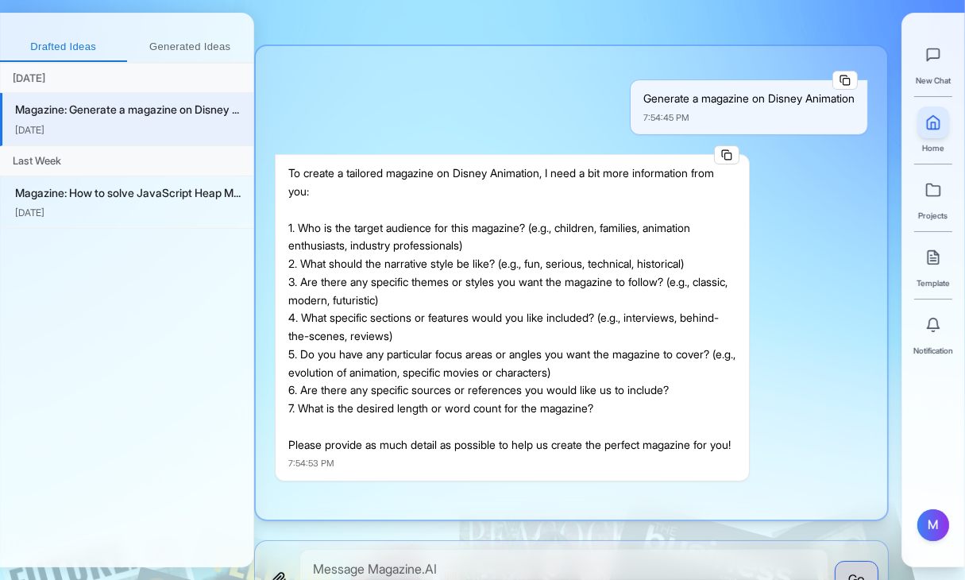
click at [596, 506] on div "Generate a magazine on Disney Animation 7:54:45 PM To create a tailored magazin…" at bounding box center [571, 282] width 634 height 476
click at [577, 522] on div "Generate a magazine on Disney Animation 7:54:45 PM To create a tailored magazin…" at bounding box center [571, 321] width 634 height 593
click at [551, 553] on textarea at bounding box center [563, 579] width 529 height 61
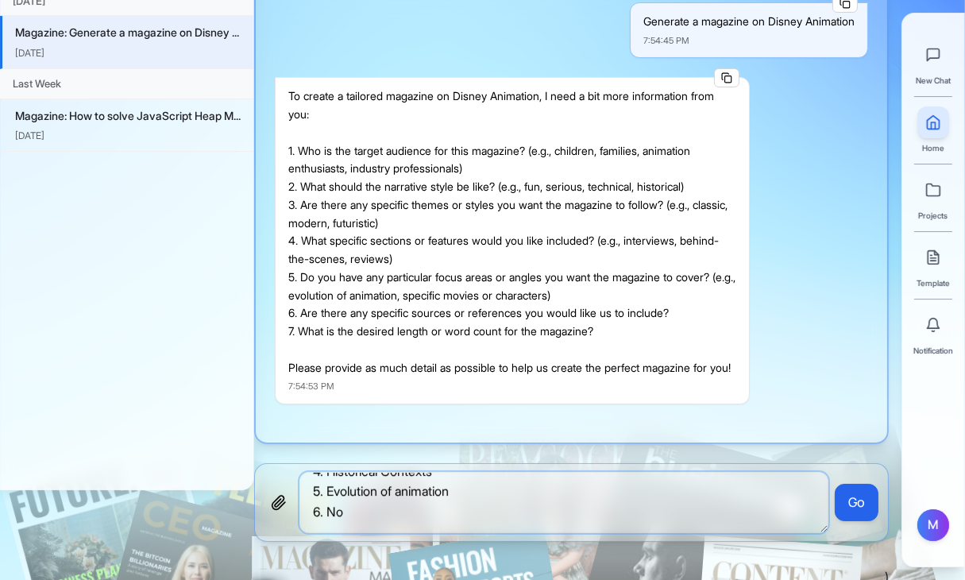
scroll to position [110, 0]
type textarea "1. Animation Enthusiasts 2. Fun Read... Like fun facts and fun to read historic…"
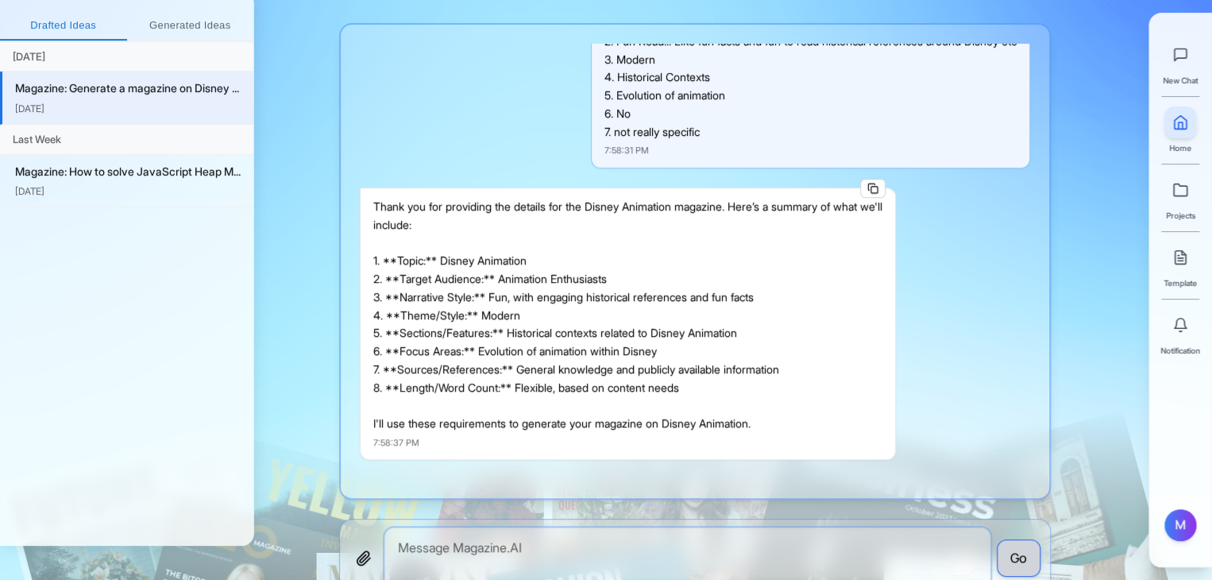
scroll to position [460, 0]
type textarea "Alright proceed"
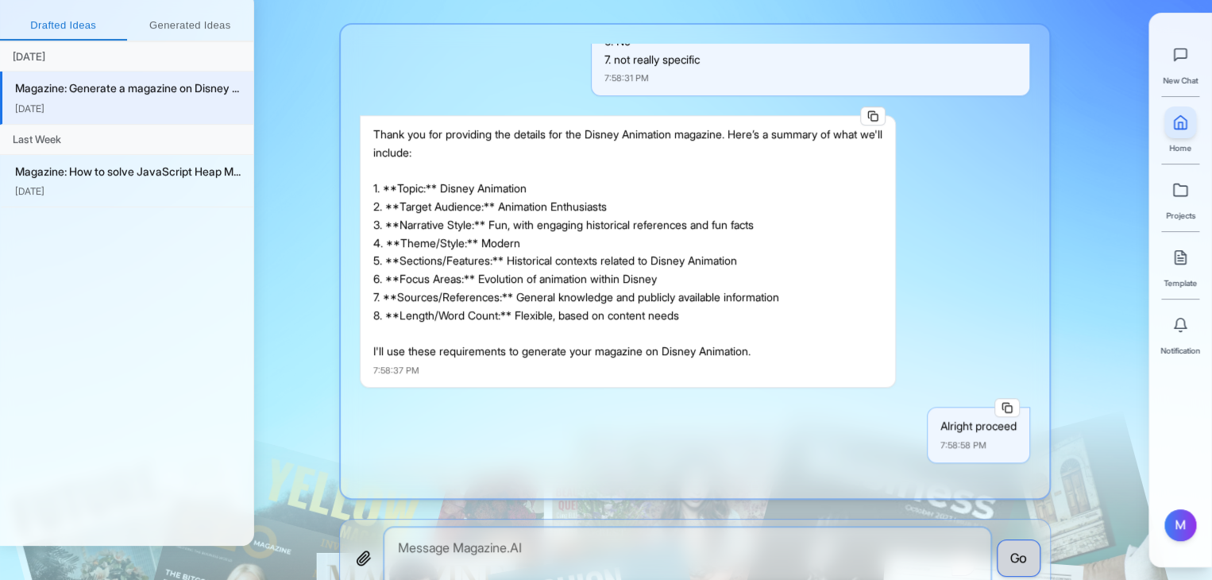
scroll to position [645, 0]
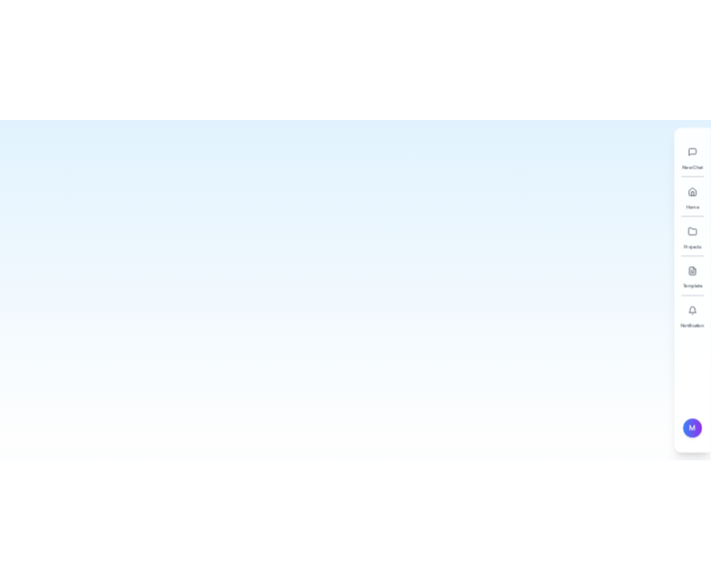
scroll to position [72, 0]
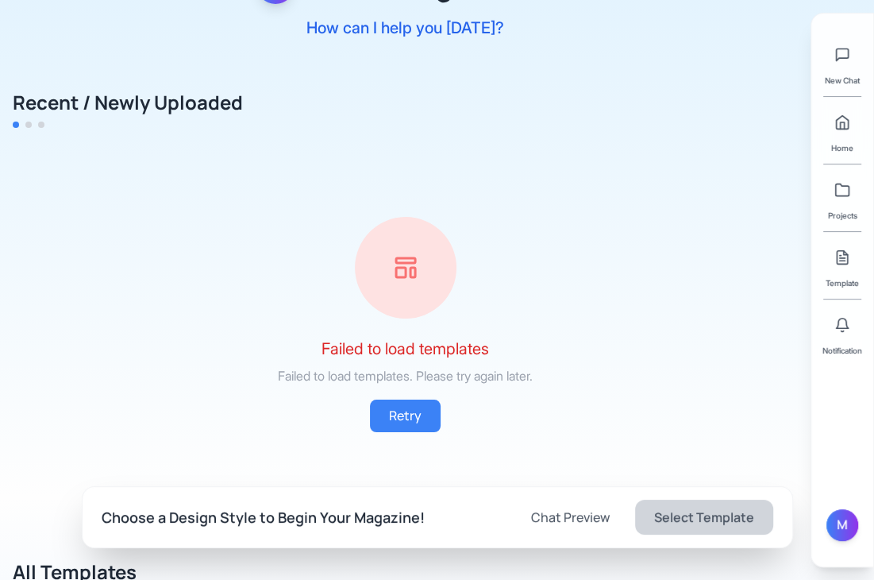
click at [614, 218] on div "Failed to load templates Failed to load templates. Please try again later. Retry" at bounding box center [405, 324] width 785 height 342
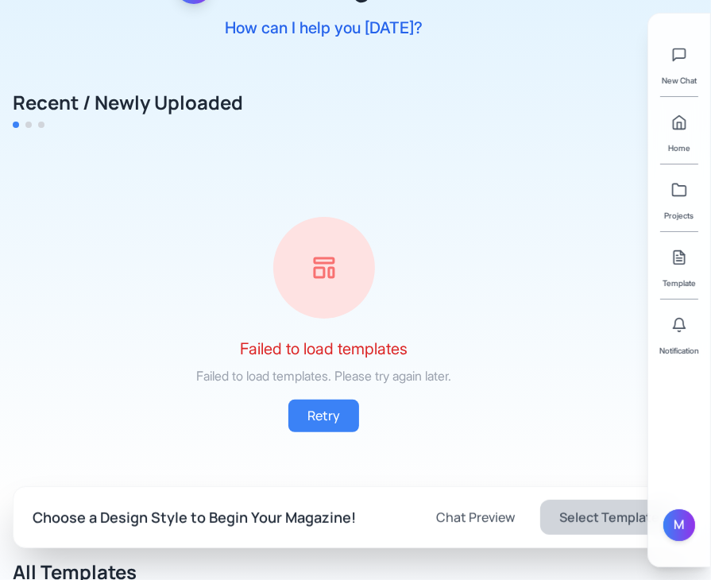
click at [591, 115] on div "Recent / Newly Uploaded" at bounding box center [324, 109] width 622 height 38
